Goal: Navigation & Orientation: Find specific page/section

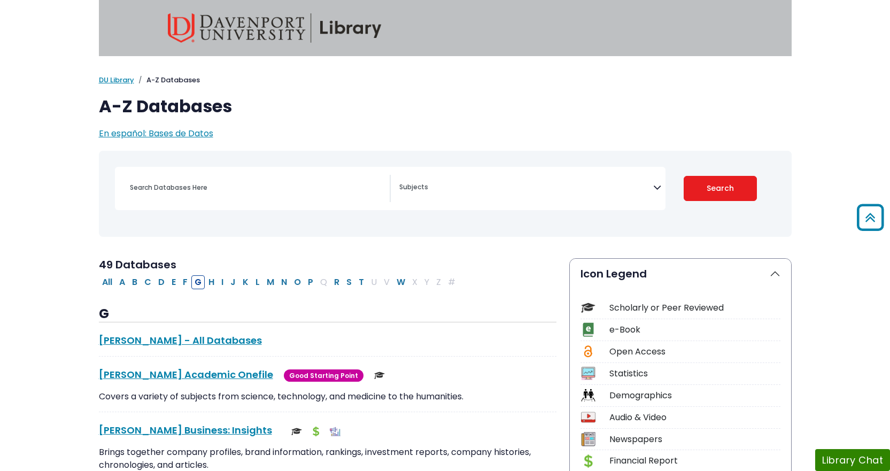
select select "Database Subject Filter"
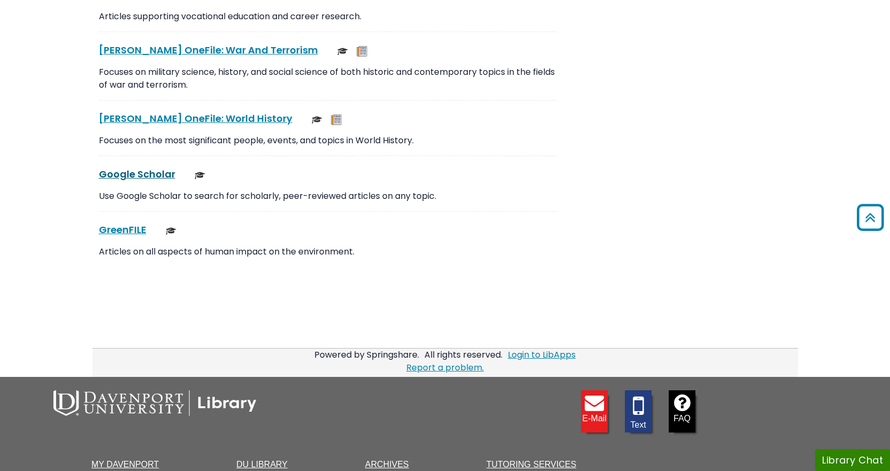
click at [146, 169] on link "Google Scholar This link opens in a new window" at bounding box center [137, 173] width 76 height 13
click at [266, 464] on link "DU Library" at bounding box center [261, 464] width 51 height 9
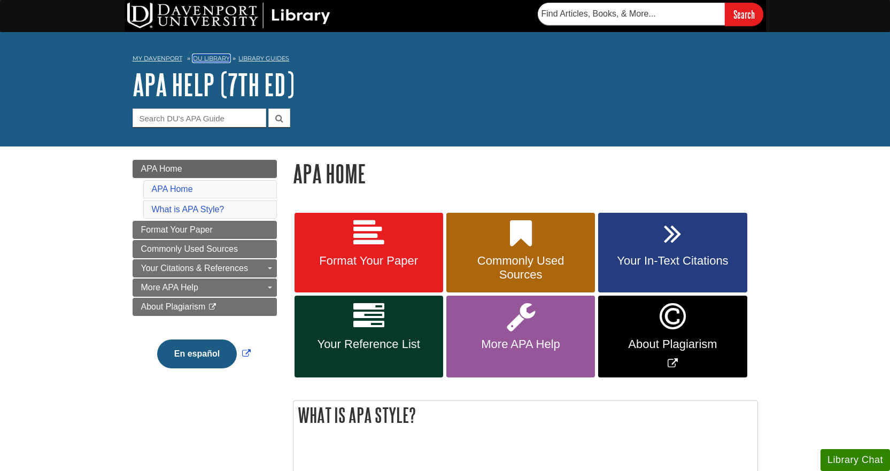
click at [215, 58] on link "DU Library" at bounding box center [211, 58] width 37 height 7
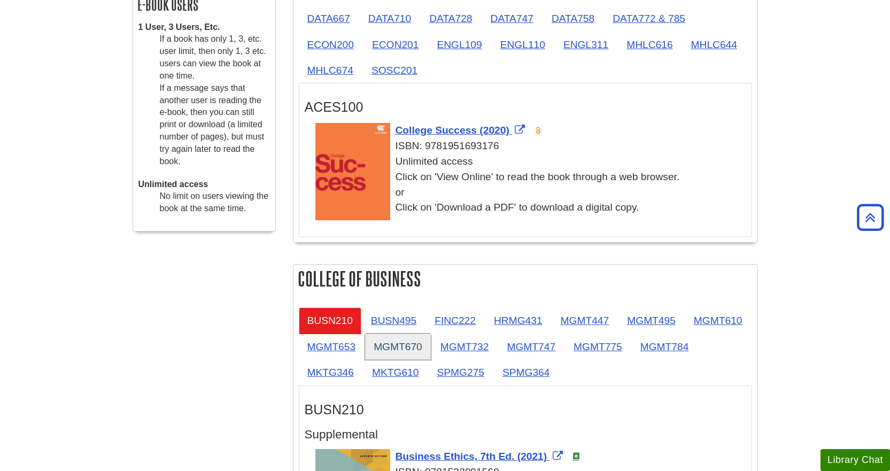
scroll to position [428, 0]
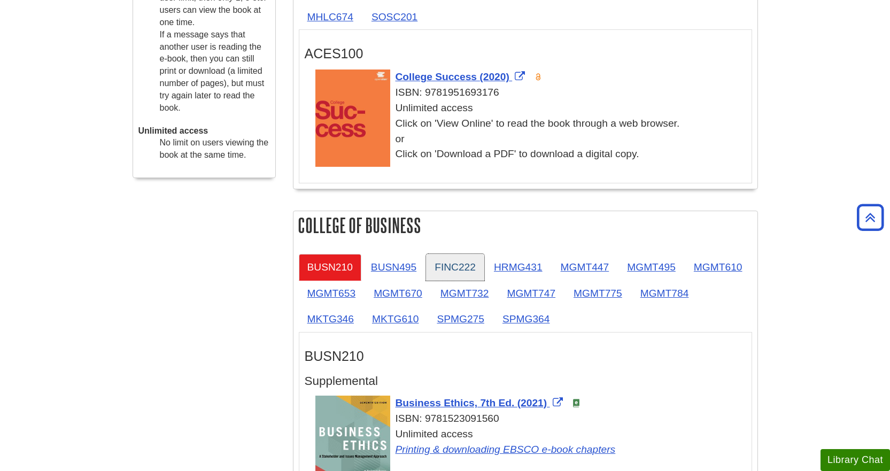
click at [467, 272] on link "FINC222" at bounding box center [455, 267] width 58 height 26
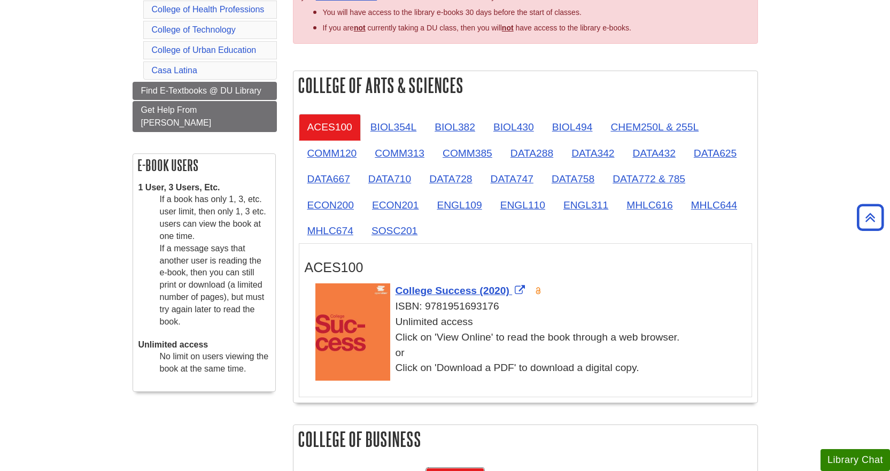
scroll to position [0, 0]
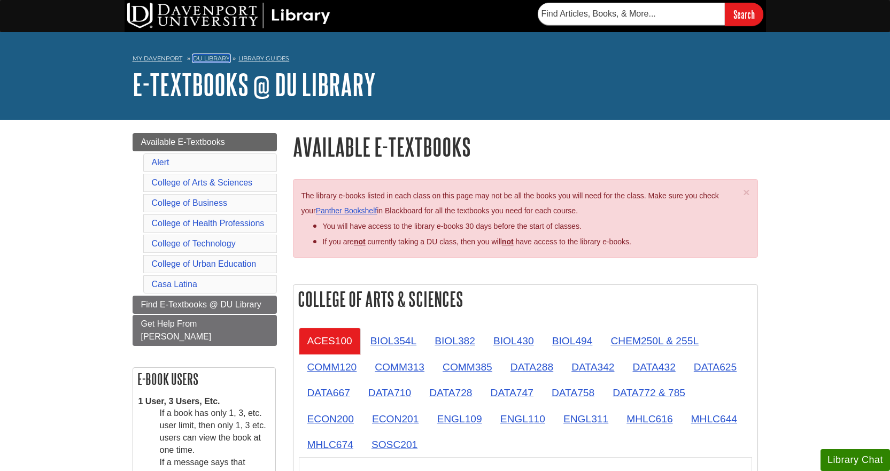
click at [203, 57] on link "DU Library" at bounding box center [211, 58] width 37 height 7
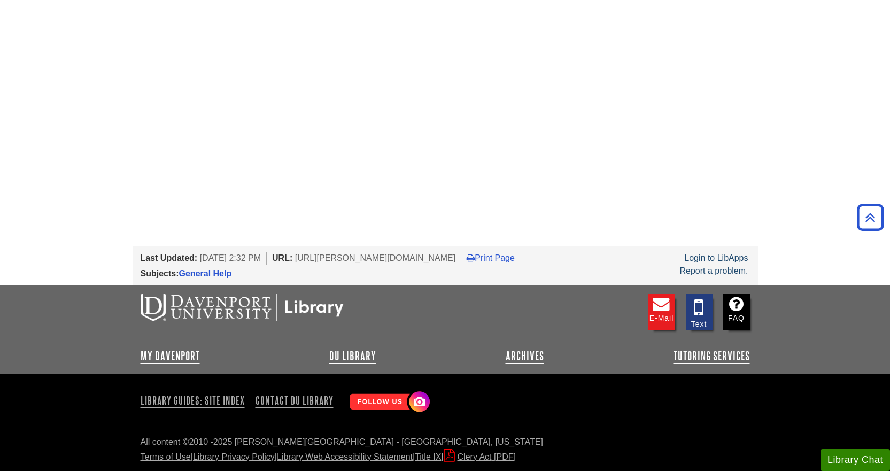
scroll to position [1218, 0]
click at [351, 355] on link "DU Library" at bounding box center [352, 355] width 47 height 13
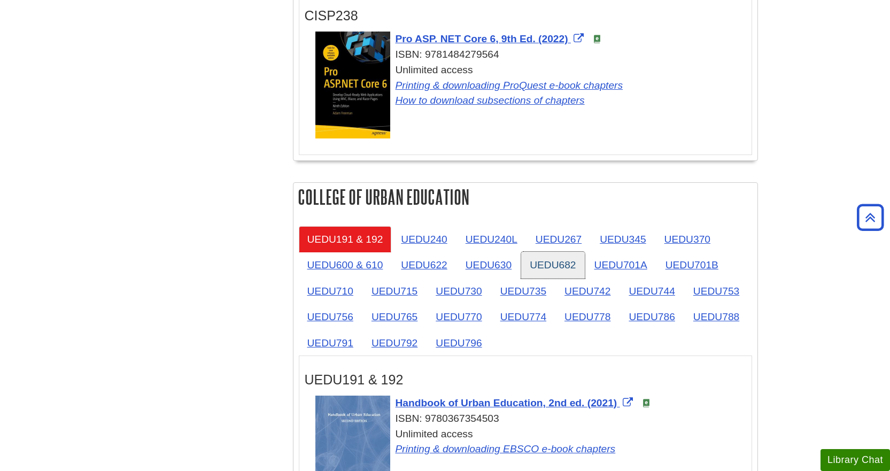
scroll to position [1710, 0]
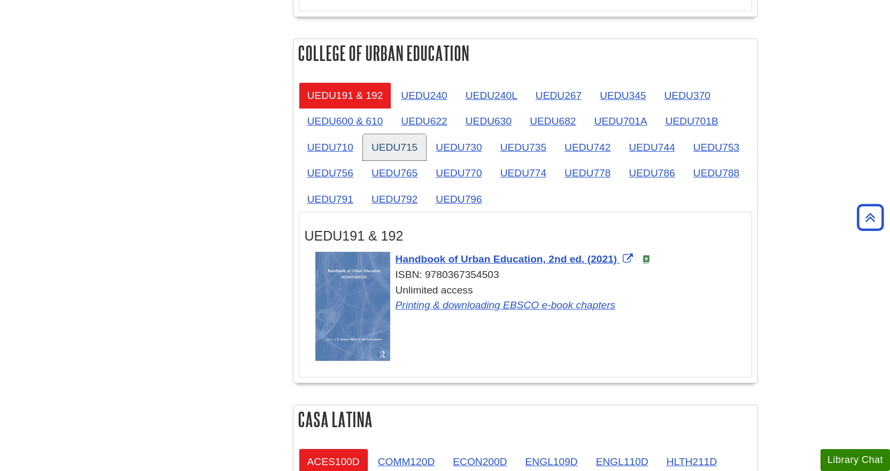
click at [396, 150] on link "UEDU715" at bounding box center [394, 147] width 63 height 26
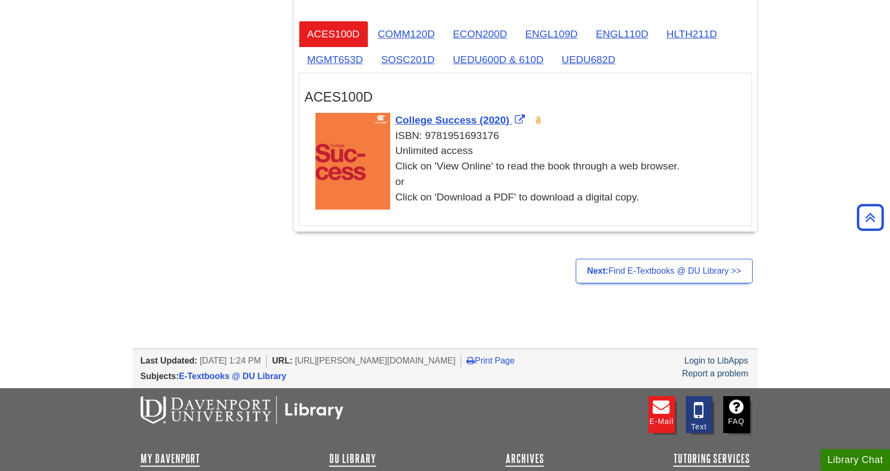
scroll to position [2360, 0]
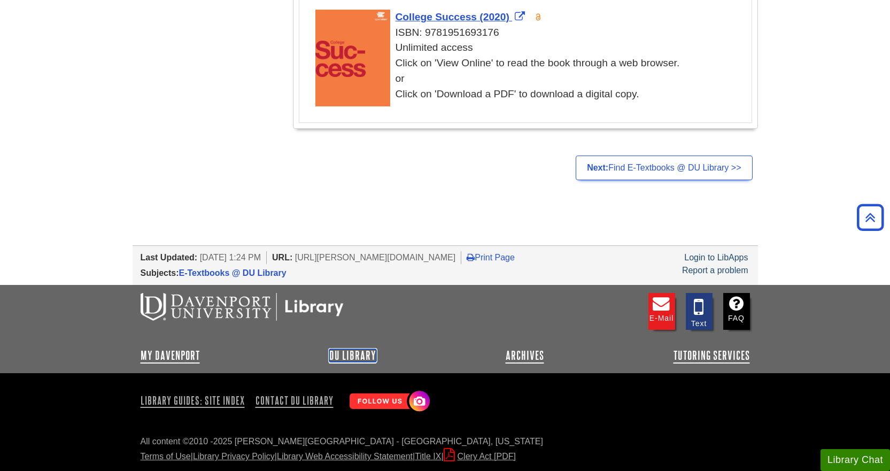
click at [359, 356] on link "DU Library" at bounding box center [352, 355] width 47 height 13
